Goal: Understand site structure: Understand site structure

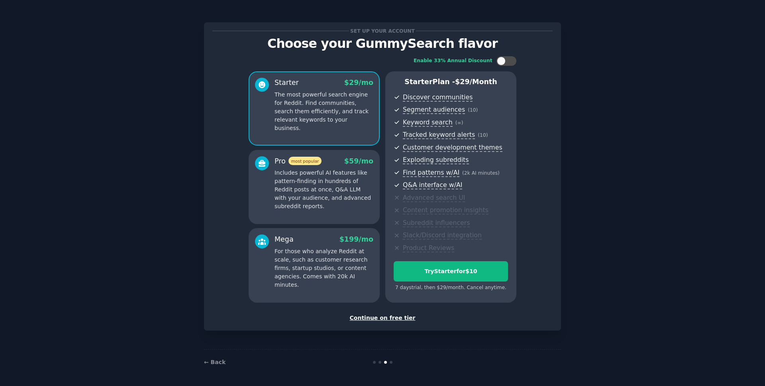
click at [196, 151] on div "Set up your account Choose your GummySearch flavor Enable 33% Annual Discount S…" at bounding box center [382, 192] width 743 height 363
click at [390, 319] on div "Continue on free tier" at bounding box center [382, 318] width 340 height 8
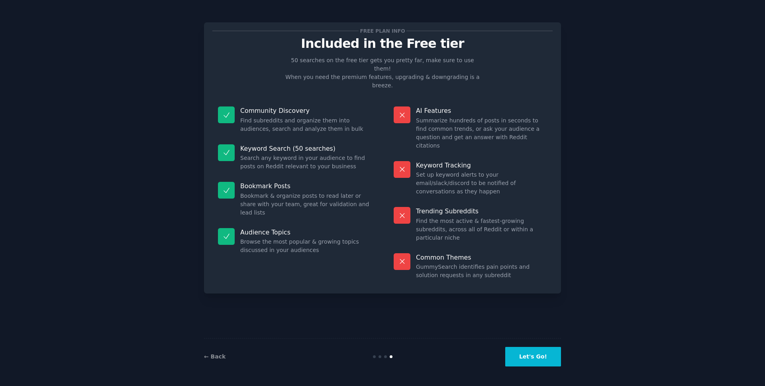
click at [450, 217] on dd "Find the most active & fastest-growing subreddits, across all of Reddit or with…" at bounding box center [481, 229] width 131 height 25
click at [457, 263] on dd "GummySearch identifies pain points and solution requests in any subreddit" at bounding box center [481, 271] width 131 height 17
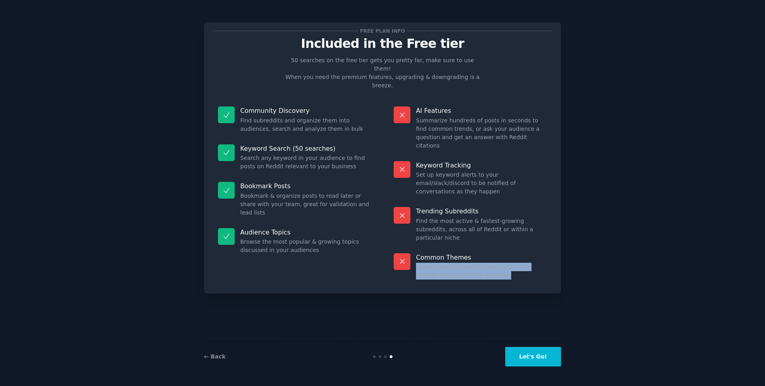
click at [457, 263] on dd "GummySearch identifies pain points and solution requests in any subreddit" at bounding box center [481, 271] width 131 height 17
click at [447, 122] on dd "Summarize hundreds of posts in seconds to find common trends, or ask your audie…" at bounding box center [481, 132] width 131 height 33
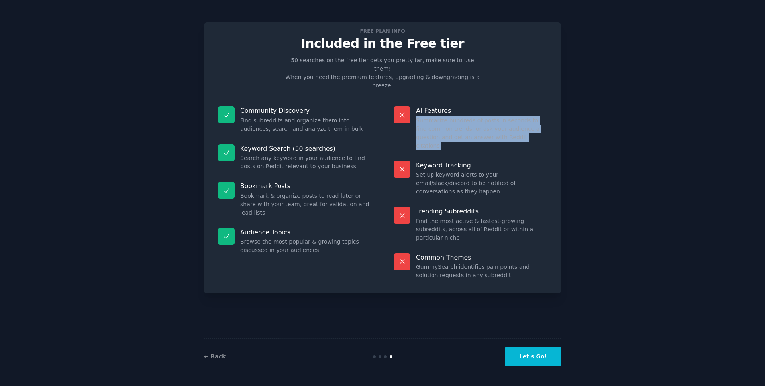
click at [447, 122] on dd "Summarize hundreds of posts in seconds to find common trends, or ask your audie…" at bounding box center [481, 132] width 131 height 33
click at [444, 121] on dd "Summarize hundreds of posts in seconds to find common trends, or ask your audie…" at bounding box center [481, 132] width 131 height 33
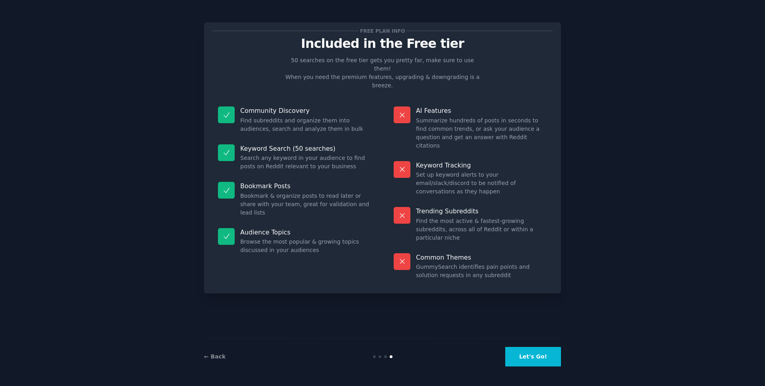
click at [527, 355] on button "Let's Go!" at bounding box center [533, 357] width 56 height 20
